Goal: Information Seeking & Learning: Learn about a topic

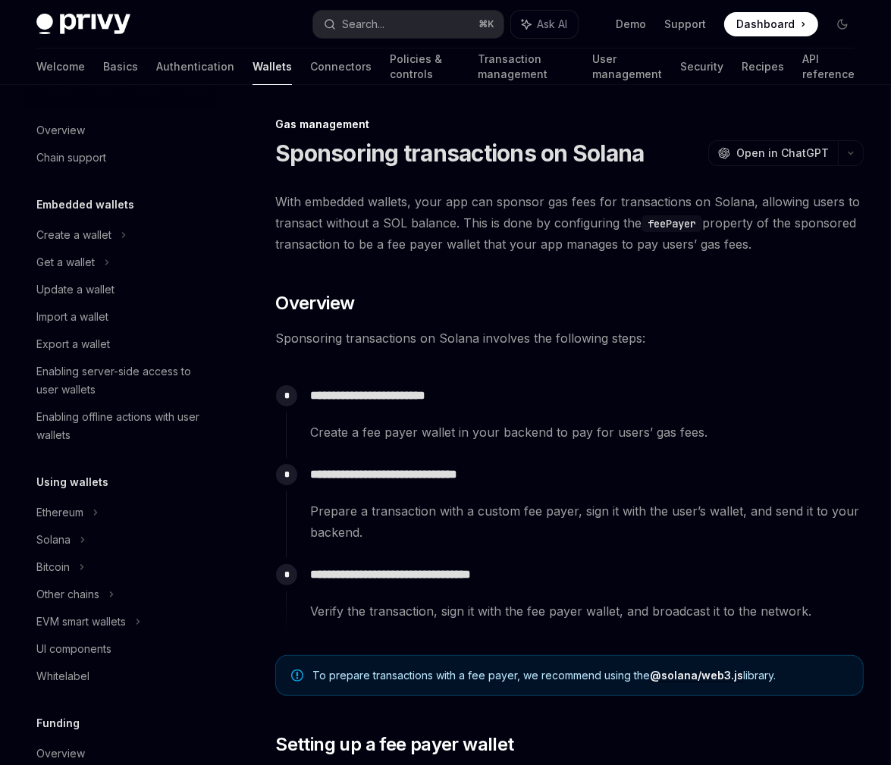
scroll to position [491, 0]
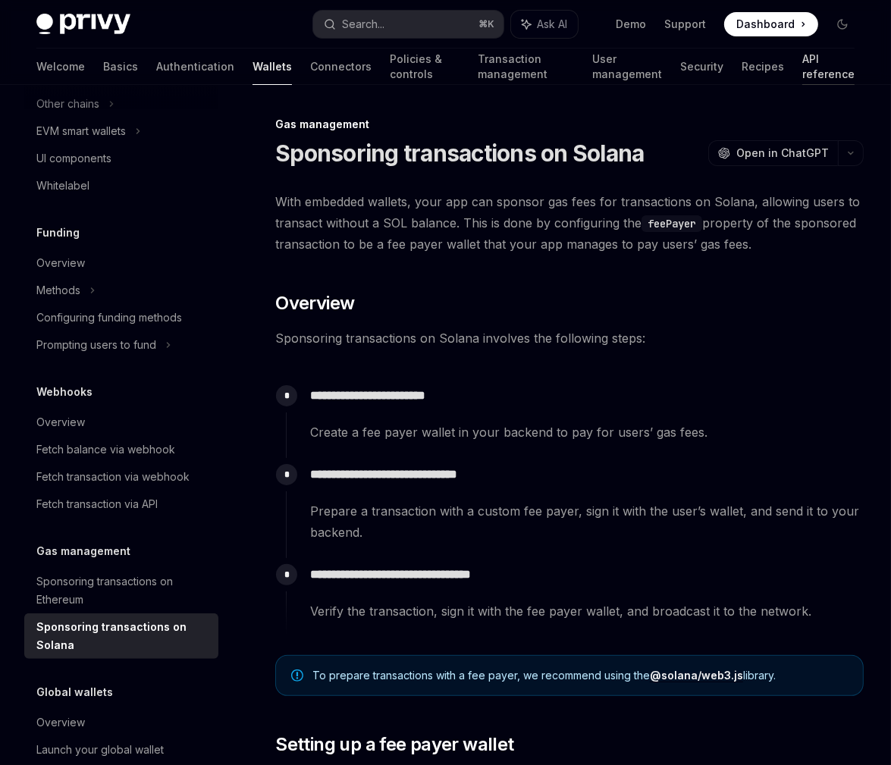
click at [816, 67] on link "API reference" at bounding box center [828, 67] width 52 height 36
type textarea "*"
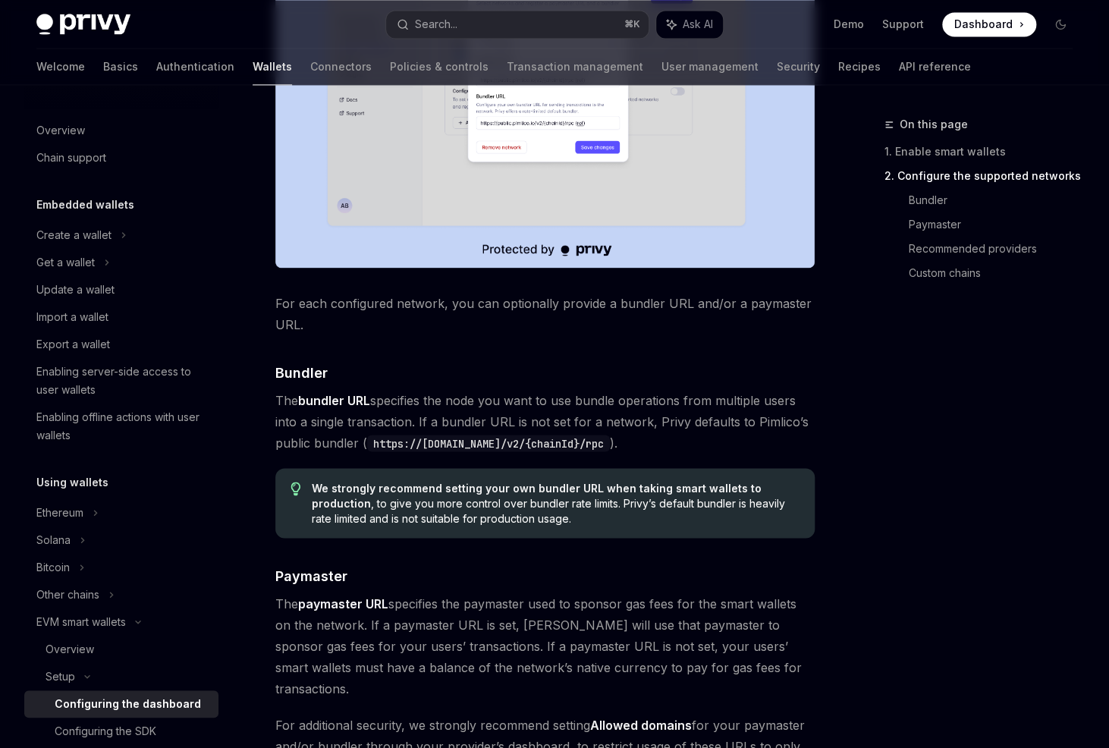
scroll to position [1119, 0]
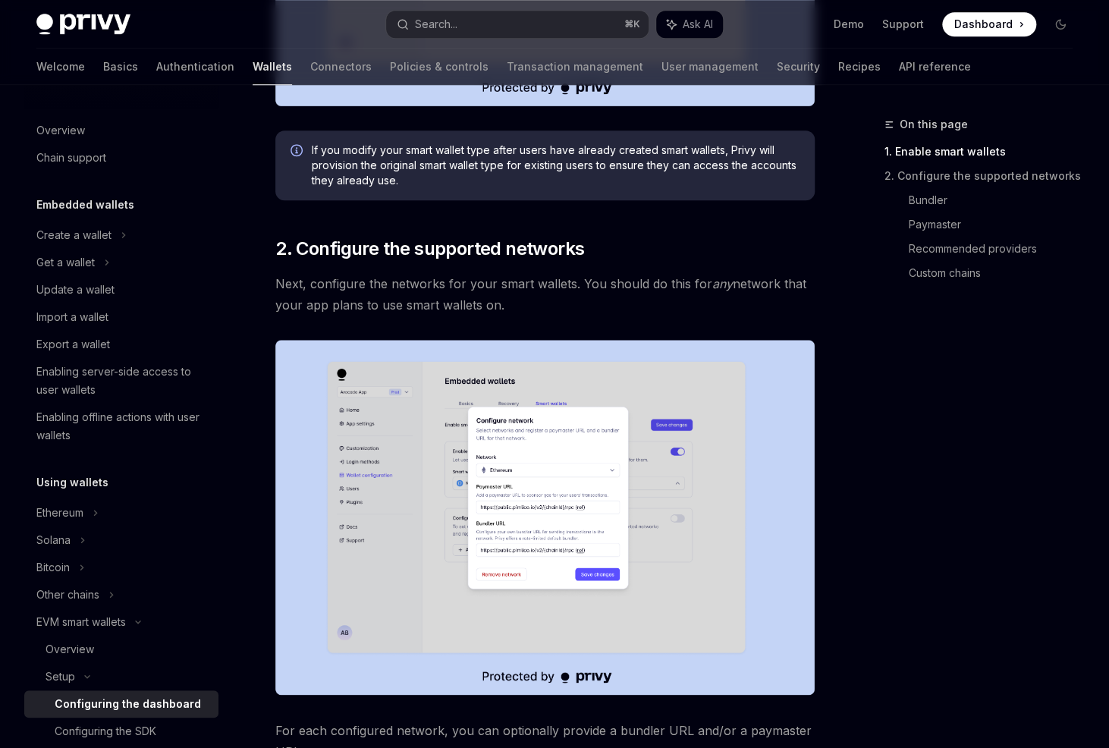
scroll to position [675, 0]
